Goal: Find specific page/section: Find specific page/section

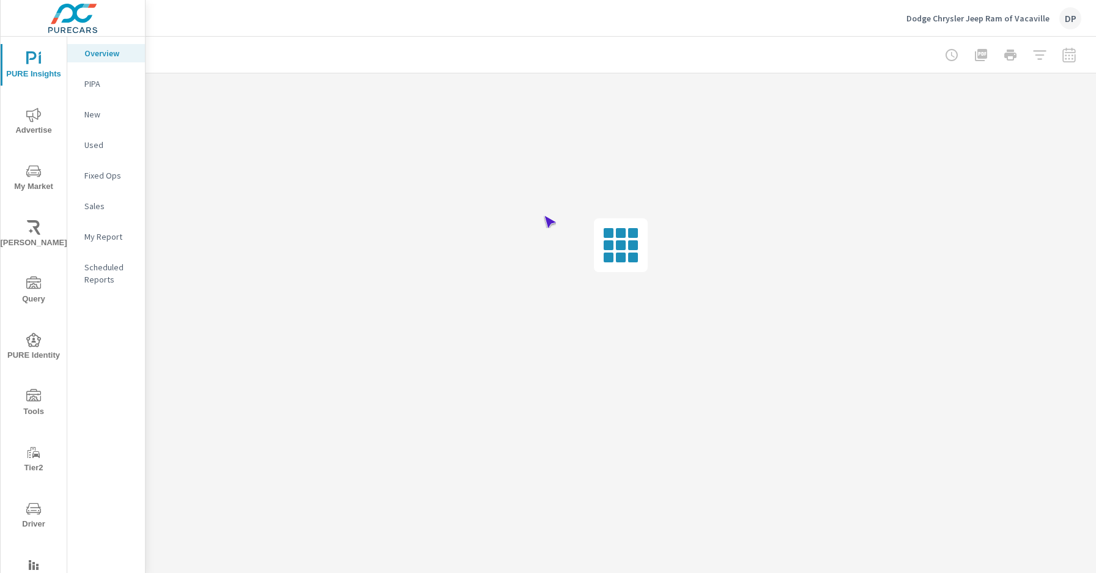
click at [31, 516] on span "Driver" at bounding box center [33, 517] width 59 height 30
